Goal: Transaction & Acquisition: Purchase product/service

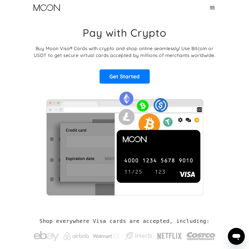
click at [215, 6] on icon at bounding box center [212, 7] width 6 height 6
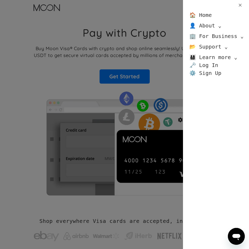
click at [137, 48] on div "🏠 Home 👤 About ⌄ About Moon Careers Founder's Letter 🏢 For Business ⌄ Business …" at bounding box center [124, 124] width 249 height 249
click at [129, 68] on div "🏠 Home 👤 About ⌄ About Moon Careers Founder's Letter 🏢 For Business ⌄ Business …" at bounding box center [124, 124] width 249 height 249
click at [129, 70] on div "🏠 Home 👤 About ⌄ About Moon Careers Founder's Letter 🏢 For Business ⌄ Business …" at bounding box center [124, 124] width 249 height 249
click at [127, 72] on div "🏠 Home 👤 About ⌄ About Moon Careers Founder's Letter 🏢 For Business ⌄ Business …" at bounding box center [124, 124] width 249 height 249
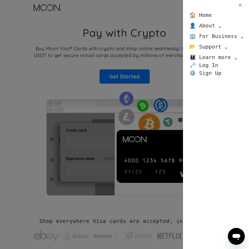
click at [238, 3] on icon at bounding box center [240, 5] width 5 height 5
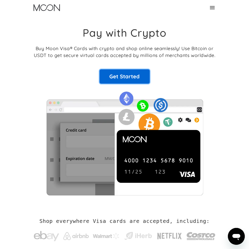
click at [134, 81] on link "Get Started" at bounding box center [125, 76] width 50 height 14
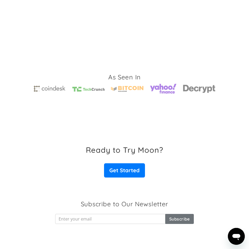
scroll to position [1255, 0]
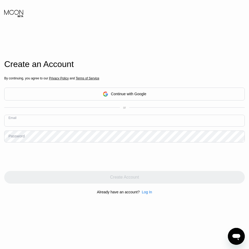
click at [83, 120] on input "text" at bounding box center [124, 121] width 240 height 12
click at [121, 94] on div "Continue with Google" at bounding box center [128, 94] width 35 height 4
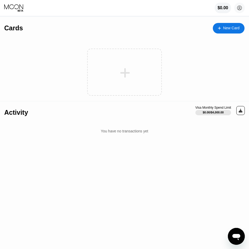
click at [121, 68] on icon at bounding box center [125, 73] width 10 height 12
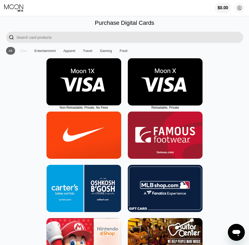
click at [21, 53] on div "Visa" at bounding box center [23, 51] width 7 height 4
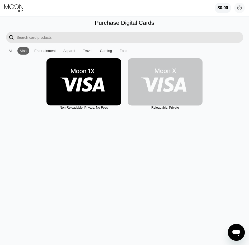
click at [147, 92] on img at bounding box center [165, 81] width 75 height 47
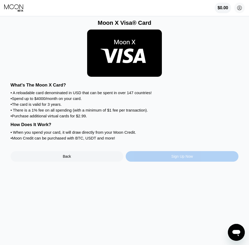
click at [193, 159] on div "Sign Up Now" at bounding box center [182, 156] width 22 height 4
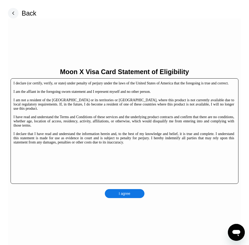
scroll to position [1, 0]
click at [114, 192] on div "I agree" at bounding box center [125, 193] width 40 height 9
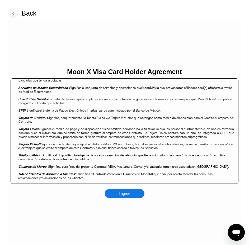
scroll to position [0, 0]
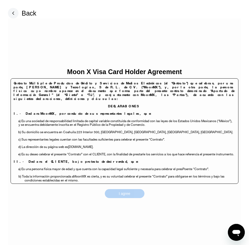
click at [124, 196] on div "I agree" at bounding box center [125, 193] width 12 height 5
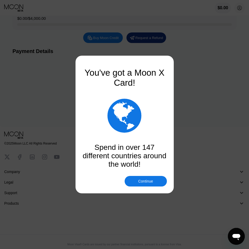
scroll to position [122, 0]
click at [140, 185] on div "Continue" at bounding box center [146, 181] width 42 height 11
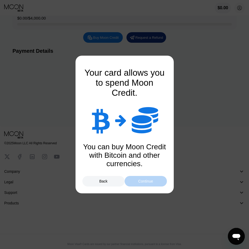
click at [140, 185] on div "Continue" at bounding box center [146, 181] width 42 height 11
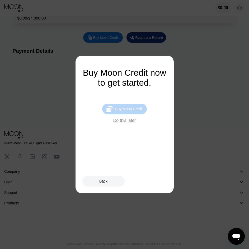
click at [133, 111] on div "Buy Moon Credit" at bounding box center [128, 109] width 27 height 4
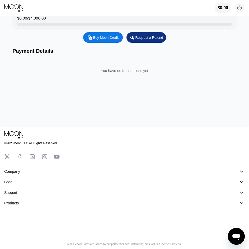
type input "0"
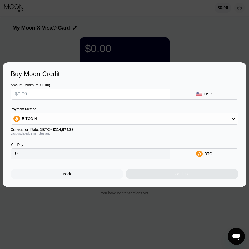
click at [104, 93] on input "text" at bounding box center [90, 94] width 150 height 11
click at [50, 157] on input "0" at bounding box center [90, 154] width 150 height 11
click at [65, 97] on input "text" at bounding box center [90, 94] width 150 height 11
type input "$1"
type input "0.00000870"
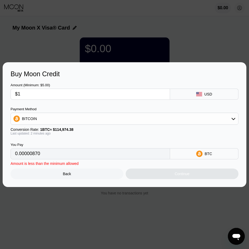
type input "$10"
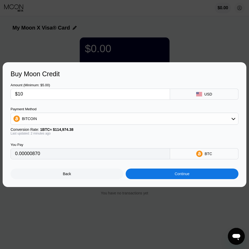
type input "0.00008698"
type input "$100"
type input "0.00086976"
type input "$1000"
type input "0.00869759"
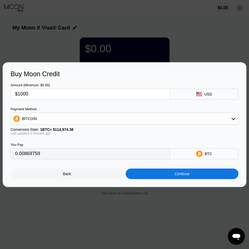
type input "$1000"
click at [53, 141] on div "You Pay 0.00869759 BTC" at bounding box center [125, 147] width 228 height 24
drag, startPoint x: 139, startPoint y: 183, endPoint x: 158, endPoint y: 175, distance: 20.4
click at [158, 175] on div "Buy Moon Credit Amount (Minimum: $5.00) $1000 USD Payment Method BITCOIN Conver…" at bounding box center [125, 124] width 244 height 125
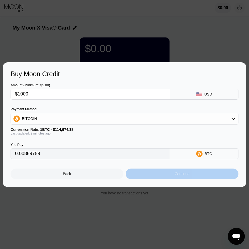
click at [158, 175] on div "Continue" at bounding box center [182, 174] width 113 height 11
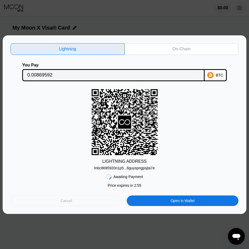
click at [97, 199] on div "Cancel" at bounding box center [67, 201] width 112 height 11
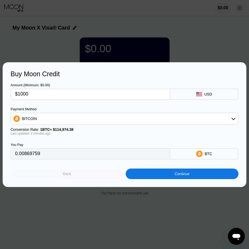
click at [74, 171] on div "Back" at bounding box center [67, 174] width 113 height 11
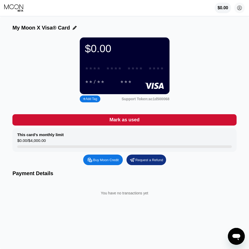
click at [125, 74] on div "* * * * * * * * * * * * ****" at bounding box center [125, 68] width 86 height 11
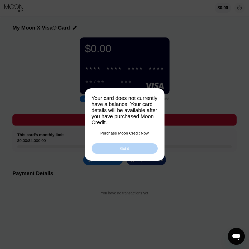
click at [146, 150] on div "Got it" at bounding box center [125, 148] width 66 height 11
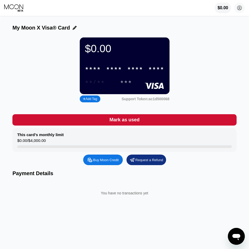
click at [97, 81] on div "**/**" at bounding box center [95, 82] width 28 height 9
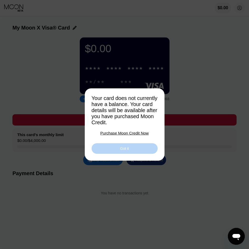
click at [121, 151] on div "Got it" at bounding box center [124, 148] width 9 height 5
